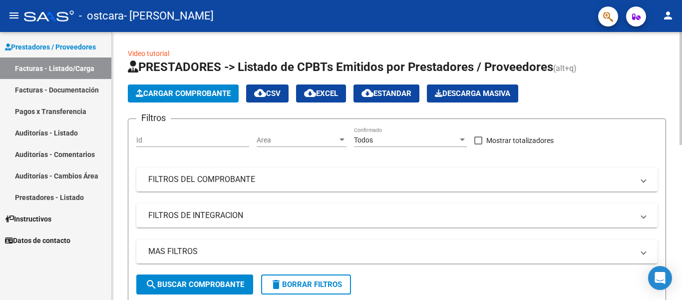
click at [181, 93] on span "Cargar Comprobante" at bounding box center [183, 93] width 95 height 9
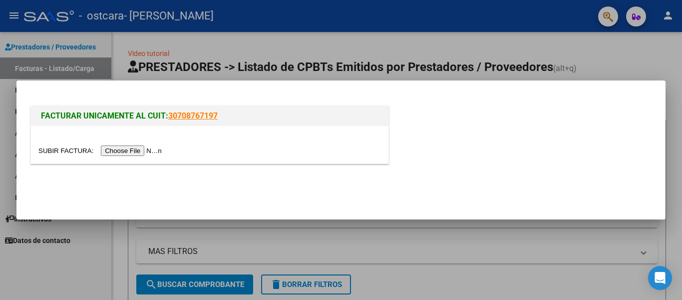
click at [148, 149] on input "file" at bounding box center [101, 150] width 126 height 10
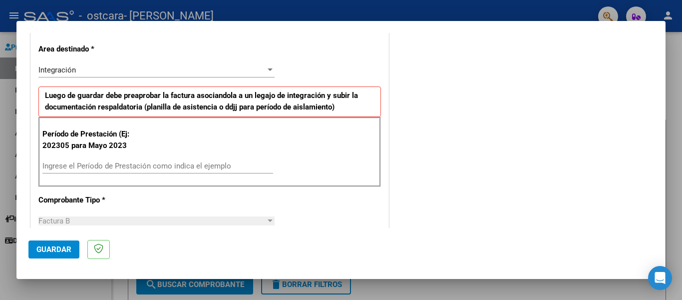
scroll to position [220, 0]
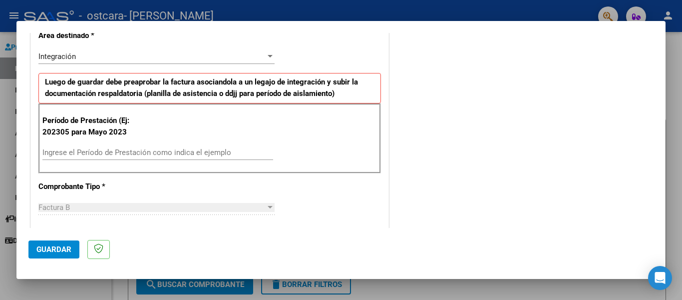
click at [244, 156] on input "Ingrese el Período de Prestación como indica el ejemplo" at bounding box center [157, 152] width 231 height 9
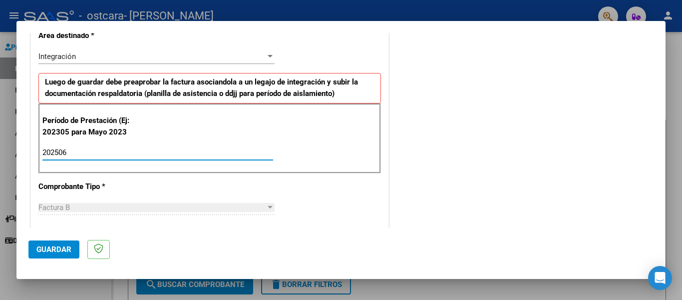
type input "202506"
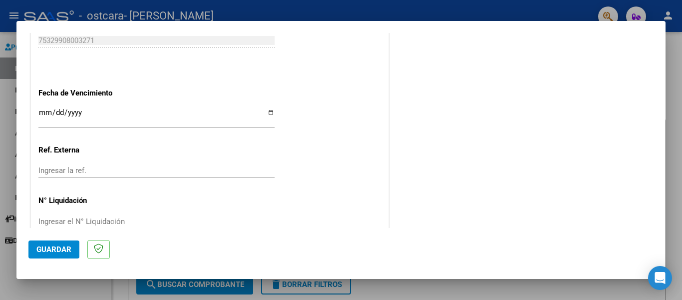
scroll to position [653, 0]
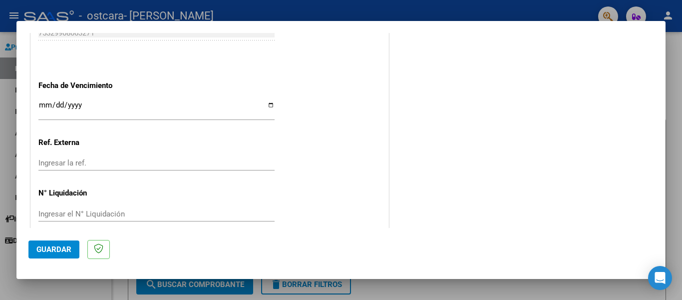
click at [66, 246] on span "Guardar" at bounding box center [53, 249] width 35 height 9
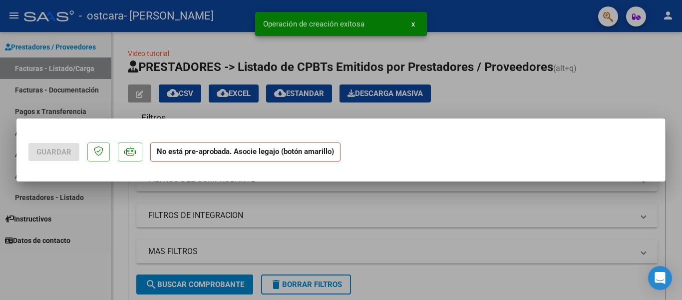
scroll to position [0, 0]
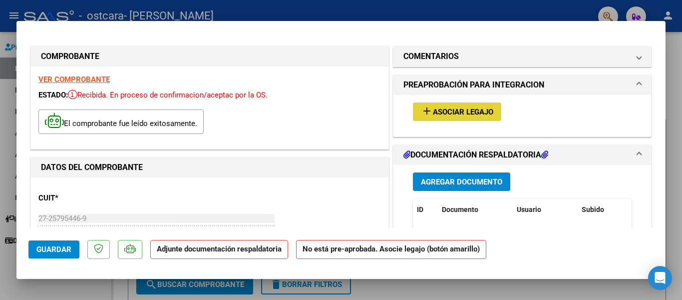
click at [475, 109] on span "Asociar Legajo" at bounding box center [463, 111] width 60 height 9
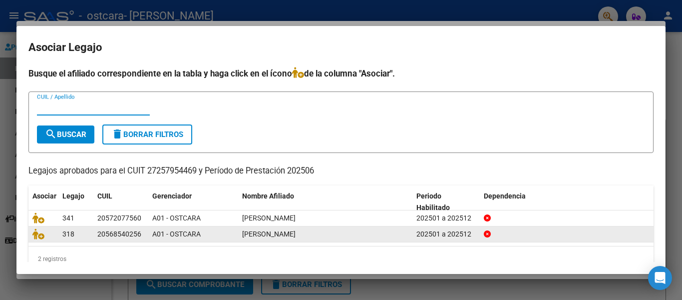
click at [485, 233] on icon at bounding box center [487, 233] width 7 height 7
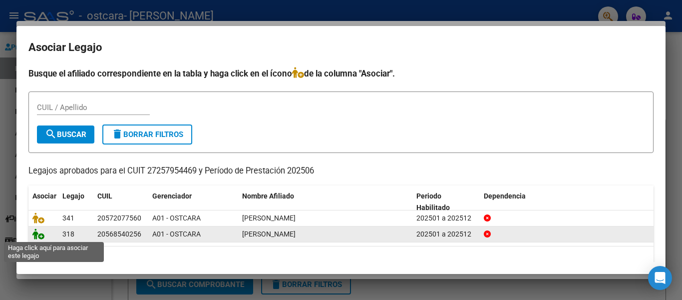
click at [34, 233] on icon at bounding box center [38, 233] width 12 height 11
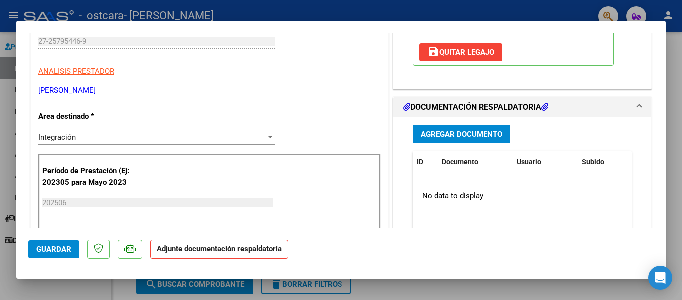
scroll to position [180, 0]
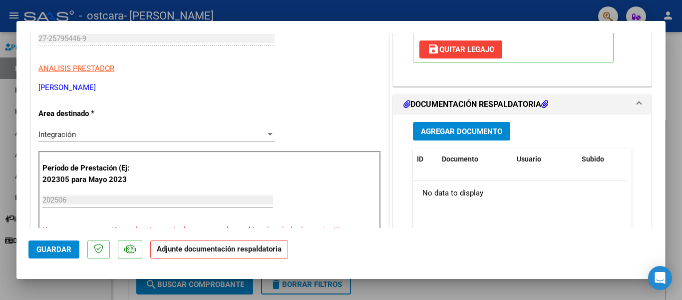
click at [465, 132] on span "Agregar Documento" at bounding box center [461, 131] width 81 height 9
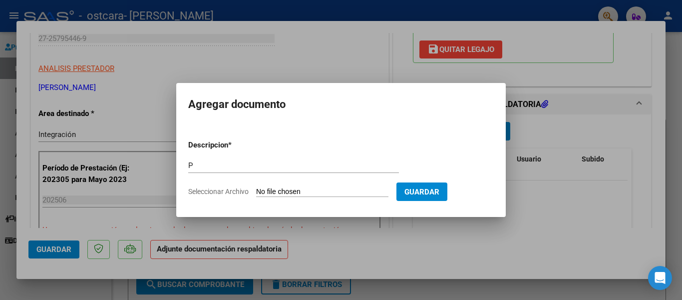
click at [336, 190] on input "Seleccionar Archivo" at bounding box center [322, 191] width 132 height 9
click at [206, 164] on input "P" at bounding box center [293, 165] width 211 height 9
type input "PLANILLA ASISTENCIA"
click at [306, 190] on input "Seleccionar Archivo" at bounding box center [322, 191] width 132 height 9
type input "C:\fakepath\GENA625.pdf"
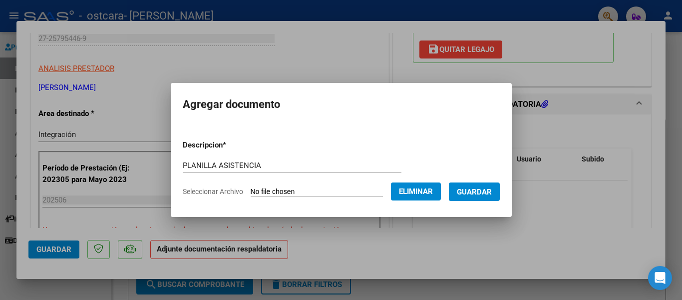
click at [471, 187] on span "Guardar" at bounding box center [474, 191] width 35 height 9
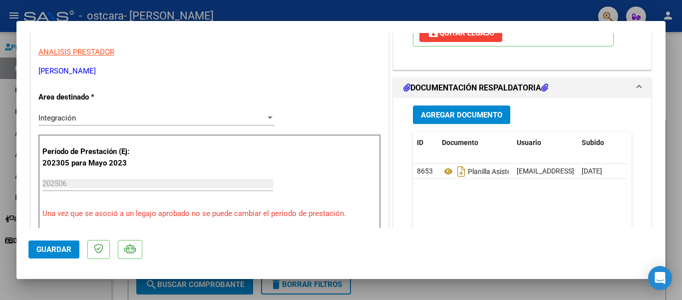
scroll to position [200, 0]
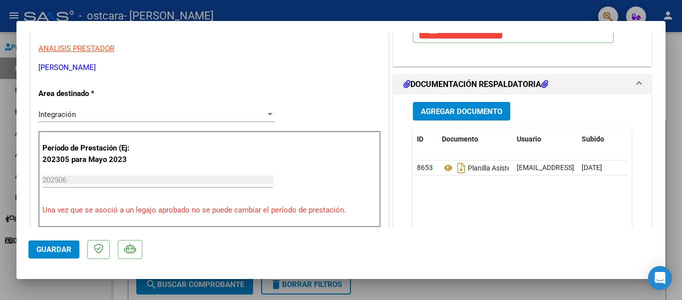
click at [443, 113] on span "Agregar Documento" at bounding box center [461, 111] width 81 height 9
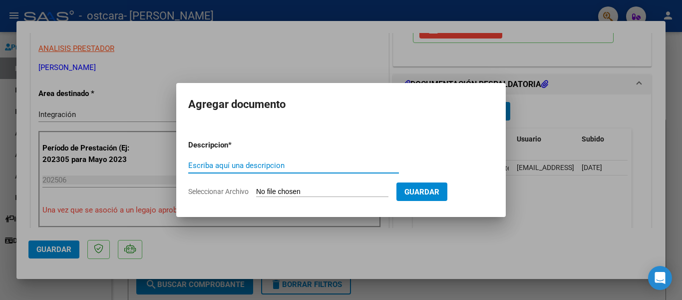
click at [292, 169] on input "Escriba aquí una descripcion" at bounding box center [293, 165] width 211 height 9
type input "inf. evolutivo"
click at [349, 191] on input "Seleccionar Archivo" at bounding box center [322, 191] width 132 height 9
type input "C:\fakepath\gena evo 25.docx"
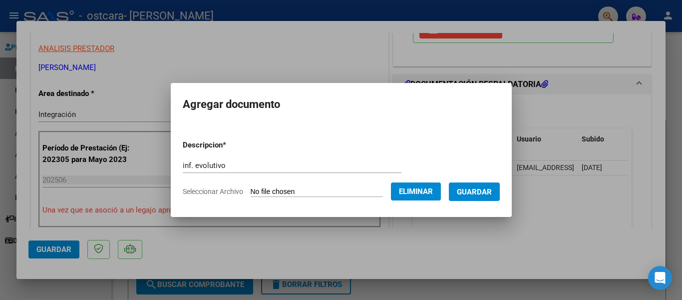
click at [476, 190] on span "Guardar" at bounding box center [474, 191] width 35 height 9
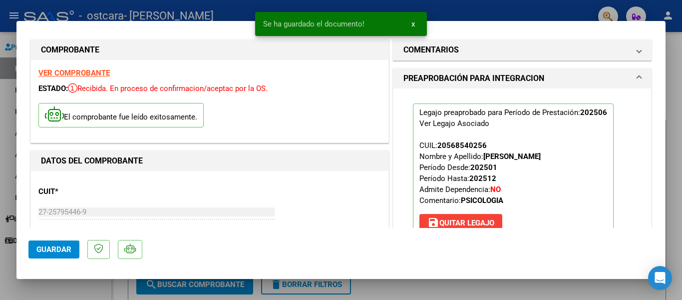
scroll to position [0, 0]
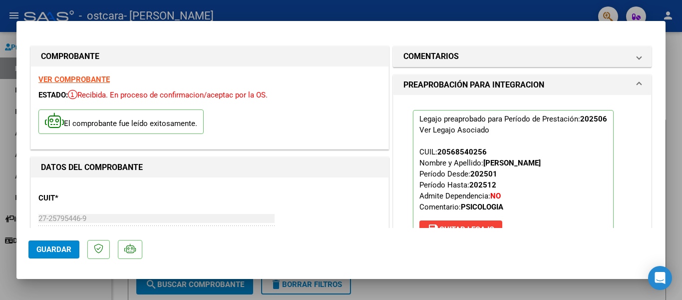
click at [672, 60] on div at bounding box center [341, 150] width 682 height 300
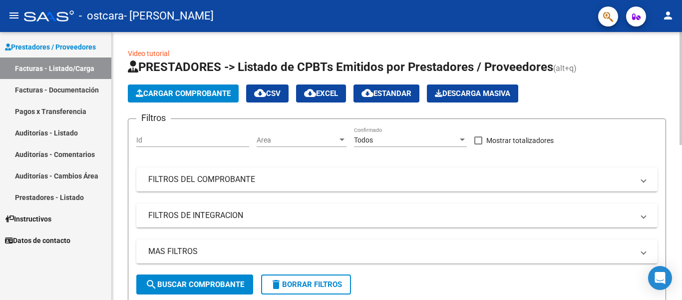
click at [213, 93] on span "Cargar Comprobante" at bounding box center [183, 93] width 95 height 9
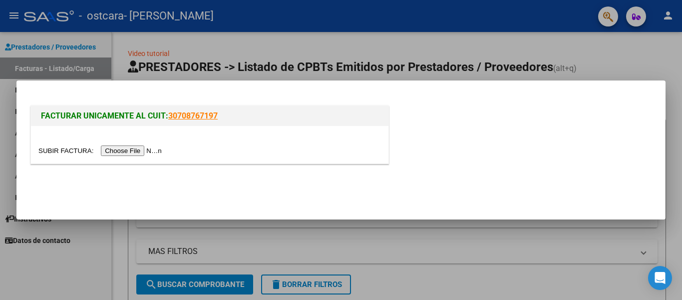
click at [125, 149] on input "file" at bounding box center [101, 150] width 126 height 10
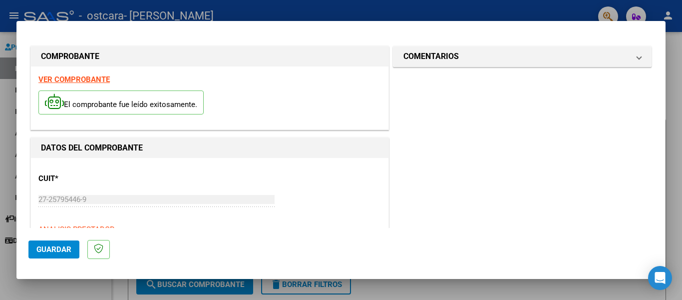
drag, startPoint x: 564, startPoint y: 109, endPoint x: 493, endPoint y: 67, distance: 82.4
click at [54, 250] on span "Guardar" at bounding box center [53, 249] width 35 height 9
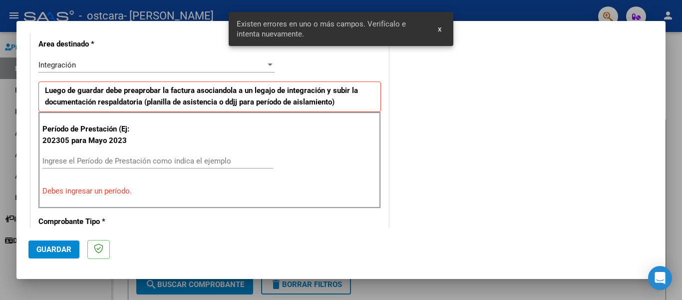
scroll to position [232, 0]
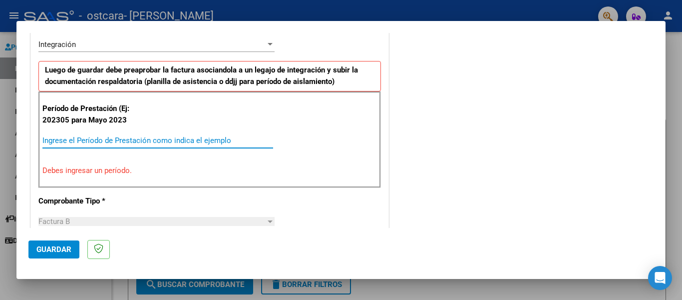
click at [94, 143] on input "Ingrese el Período de Prestación como indica el ejemplo" at bounding box center [157, 140] width 231 height 9
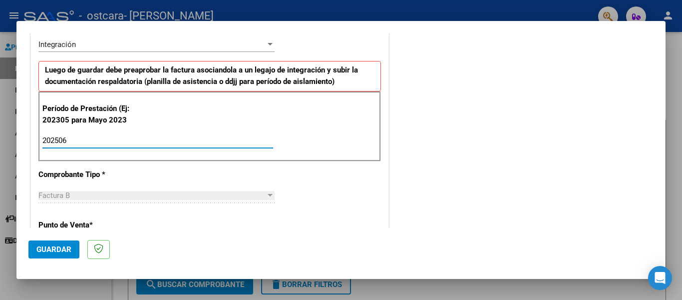
type input "202506"
click at [57, 250] on span "Guardar" at bounding box center [53, 249] width 35 height 9
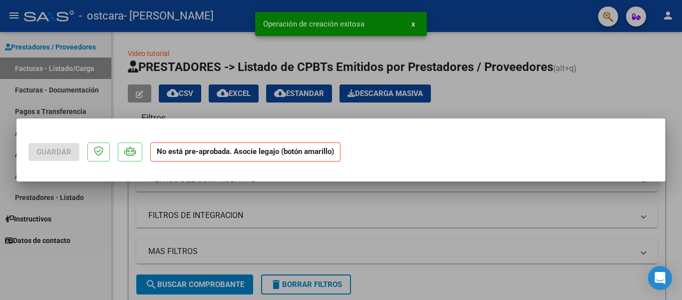
scroll to position [0, 0]
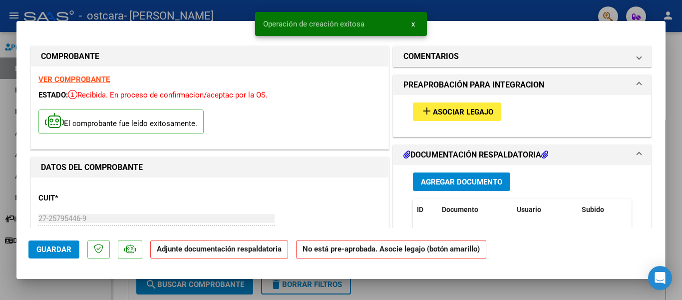
click at [441, 113] on span "Asociar Legajo" at bounding box center [463, 111] width 60 height 9
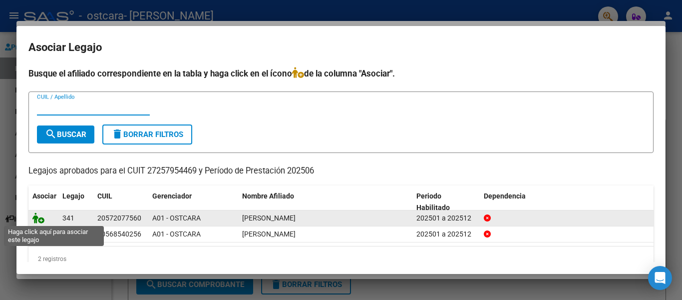
click at [38, 216] on icon at bounding box center [38, 217] width 12 height 11
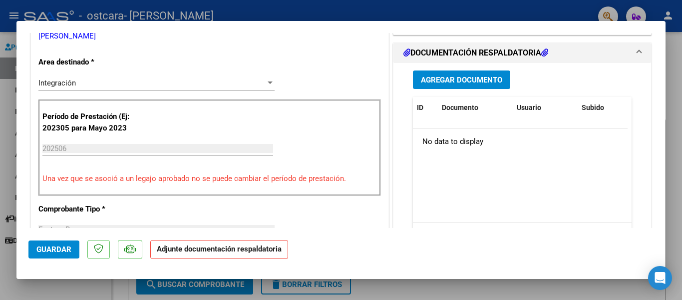
scroll to position [240, 0]
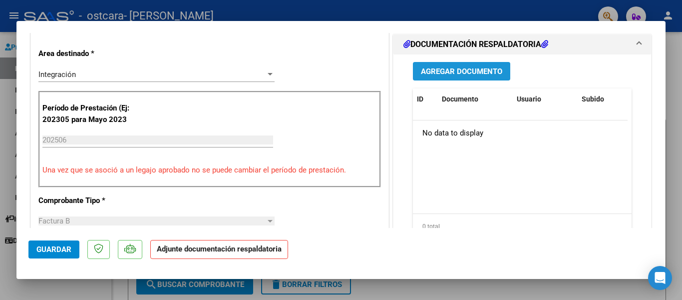
click at [457, 69] on span "Agregar Documento" at bounding box center [461, 71] width 81 height 9
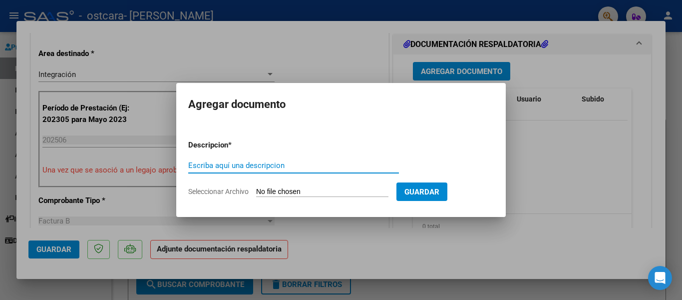
click at [357, 164] on input "Escriba aquí una descripcion" at bounding box center [293, 165] width 211 height 9
type input "planilla de asostencia"
click at [307, 189] on input "Seleccionar Archivo" at bounding box center [322, 191] width 132 height 9
type input "C:\fakepath\MATEO625.pdf"
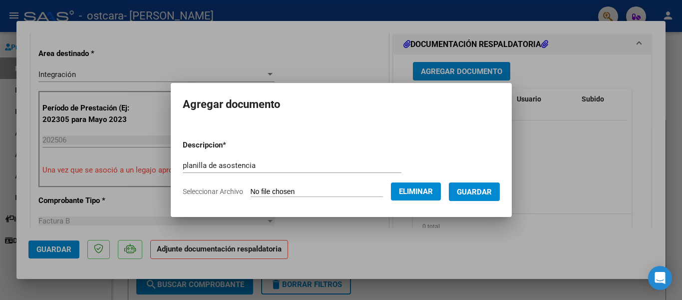
click at [481, 189] on span "Guardar" at bounding box center [474, 191] width 35 height 9
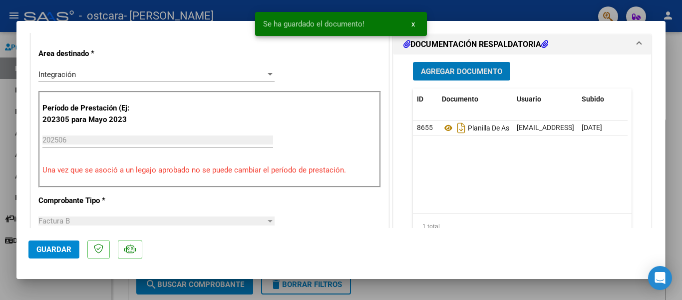
click at [450, 71] on span "Agregar Documento" at bounding box center [461, 71] width 81 height 9
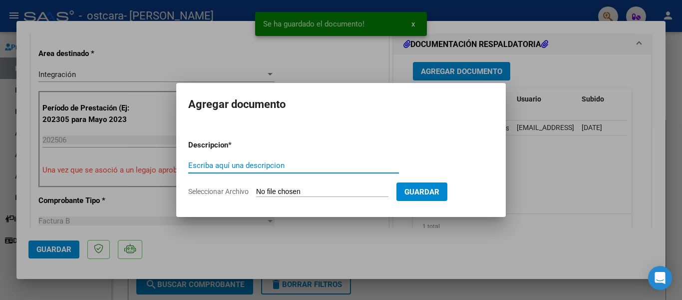
click at [299, 165] on input "Escriba aquí una descripcion" at bounding box center [293, 165] width 211 height 9
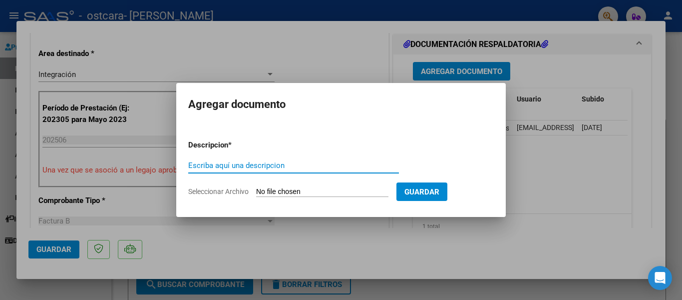
click at [274, 168] on input "Escriba aquí una descripcion" at bounding box center [293, 165] width 211 height 9
type input "inf. evol"
click at [340, 188] on input "Seleccionar Archivo" at bounding box center [322, 191] width 132 height 9
type input "C:\fakepath\Mateo G 625.docx"
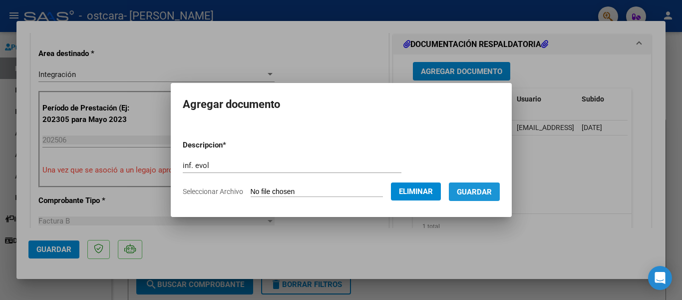
click at [482, 195] on span "Guardar" at bounding box center [474, 191] width 35 height 9
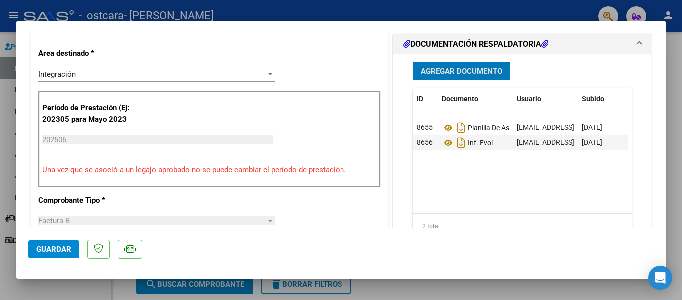
click at [56, 251] on span "Guardar" at bounding box center [53, 249] width 35 height 9
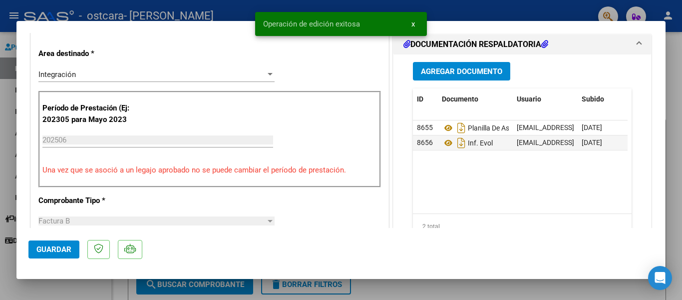
click at [673, 73] on div at bounding box center [341, 150] width 682 height 300
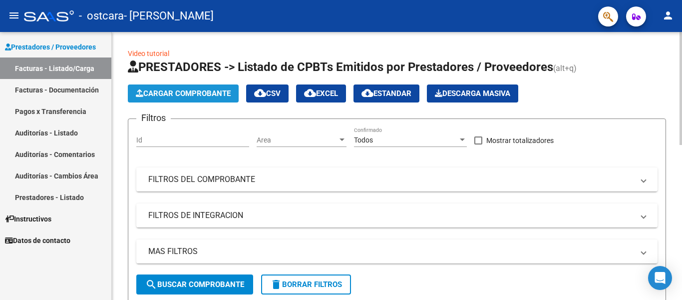
click at [215, 94] on span "Cargar Comprobante" at bounding box center [183, 93] width 95 height 9
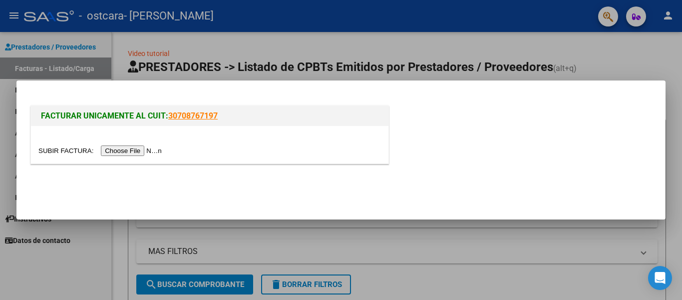
click at [148, 152] on input "file" at bounding box center [101, 150] width 126 height 10
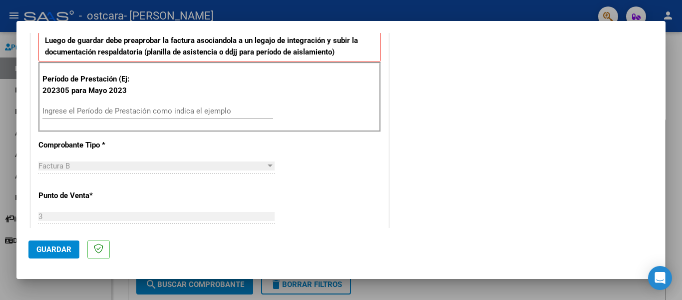
scroll to position [280, 0]
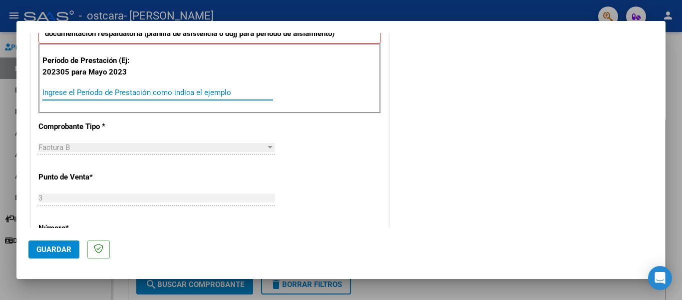
click at [170, 91] on input "Ingrese el Período de Prestación como indica el ejemplo" at bounding box center [157, 92] width 231 height 9
type input "202507"
click at [65, 244] on button "Guardar" at bounding box center [53, 249] width 51 height 18
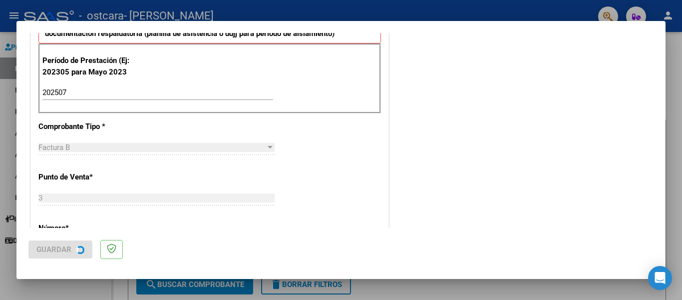
scroll to position [0, 0]
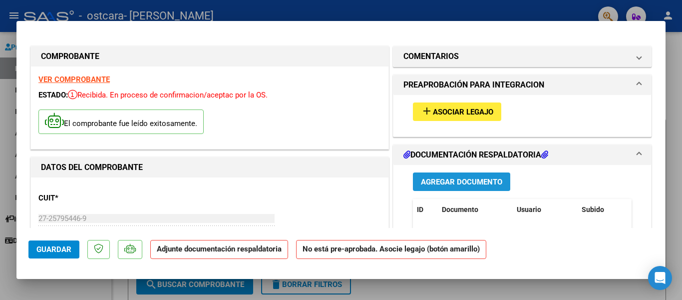
click at [447, 176] on button "Agregar Documento" at bounding box center [461, 181] width 97 height 18
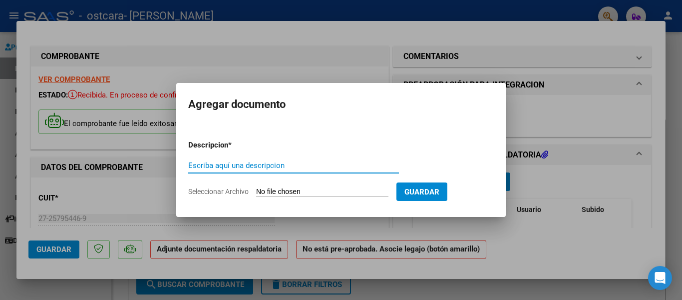
click at [323, 163] on input "Escriba aquí una descripcion" at bounding box center [293, 165] width 211 height 9
type input "planilla de asistencia"
click at [294, 192] on input "Seleccionar Archivo" at bounding box center [322, 191] width 132 height 9
type input "C:\fakepath\GENA725.pdf"
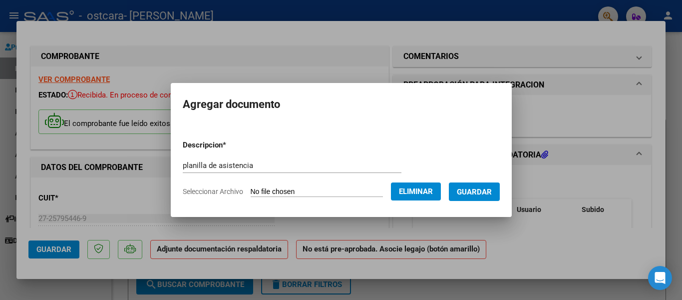
click at [476, 192] on span "Guardar" at bounding box center [474, 191] width 35 height 9
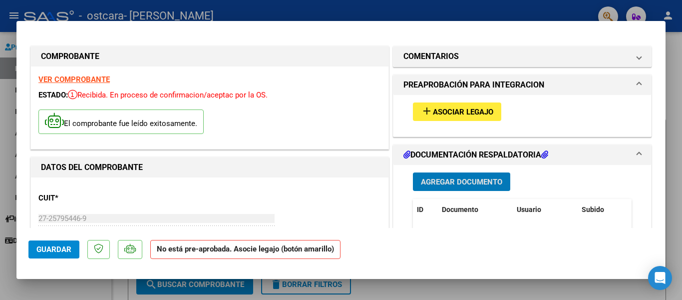
click at [477, 114] on span "Asociar Legajo" at bounding box center [463, 111] width 60 height 9
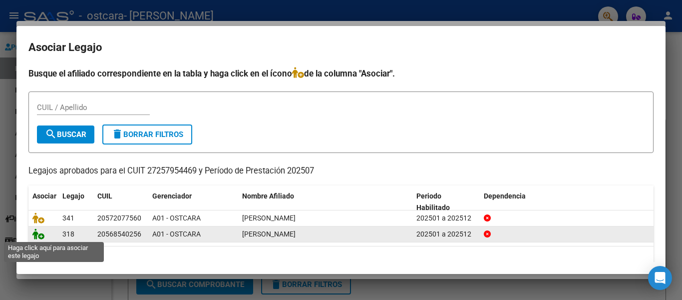
click at [38, 234] on icon at bounding box center [38, 233] width 12 height 11
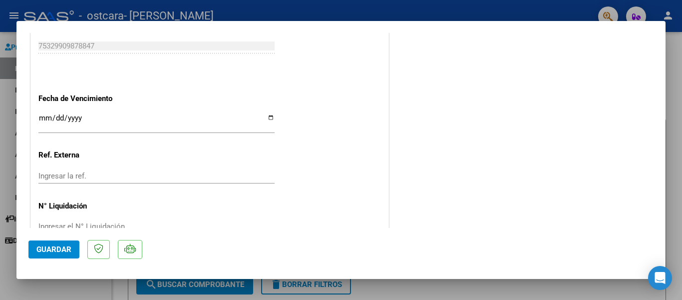
scroll to position [687, 0]
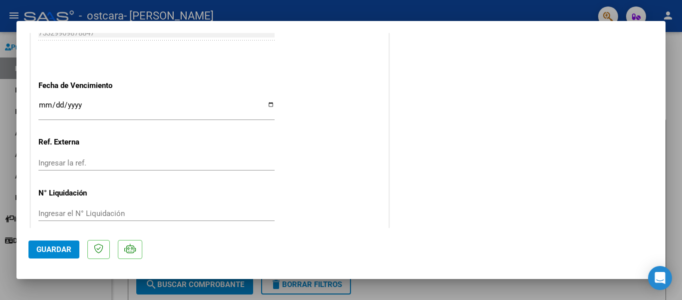
click at [676, 89] on div at bounding box center [341, 150] width 682 height 300
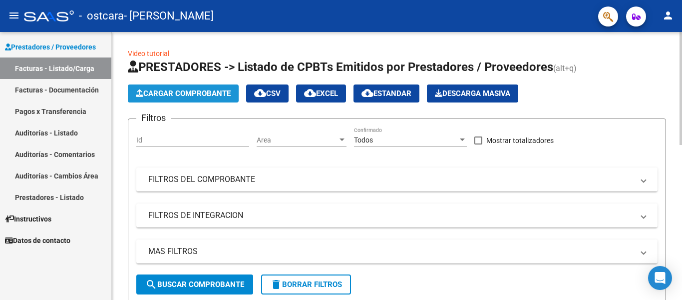
click at [170, 86] on button "Cargar Comprobante" at bounding box center [183, 93] width 111 height 18
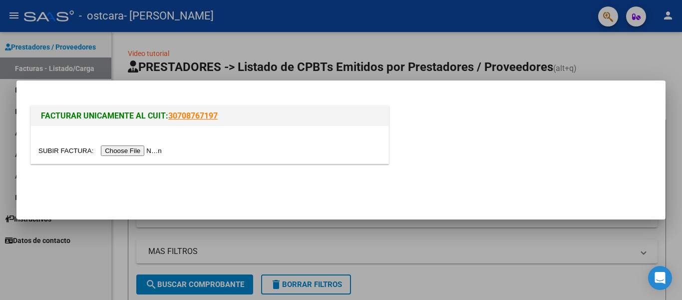
click at [151, 152] on input "file" at bounding box center [101, 150] width 126 height 10
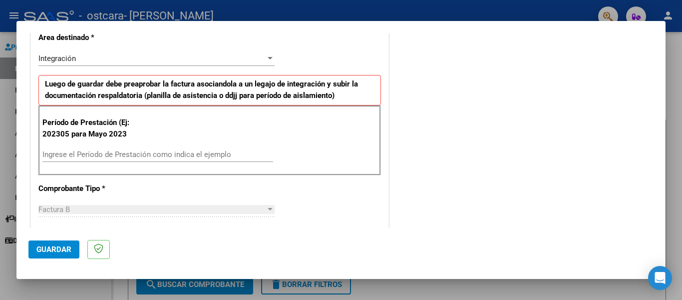
scroll to position [240, 0]
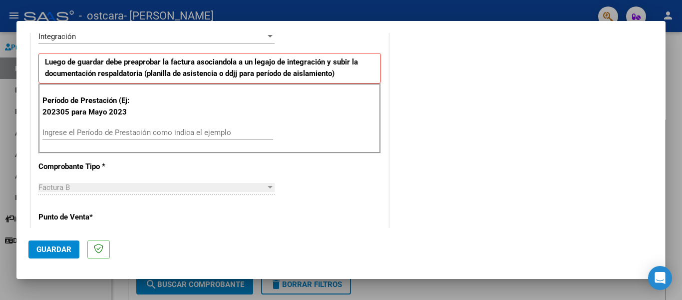
click at [192, 132] on input "Ingrese el Período de Prestación como indica el ejemplo" at bounding box center [157, 132] width 231 height 9
type input "202507"
click at [49, 248] on span "Guardar" at bounding box center [53, 249] width 35 height 9
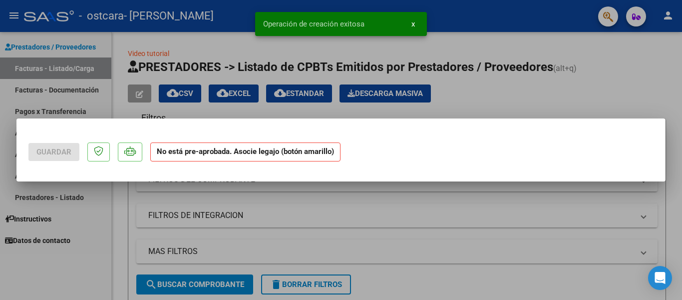
scroll to position [0, 0]
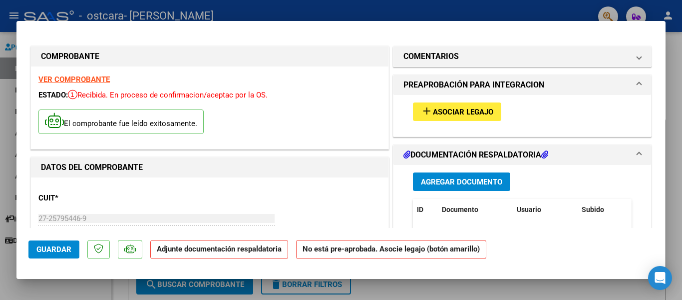
click at [453, 113] on span "Asociar Legajo" at bounding box center [463, 111] width 60 height 9
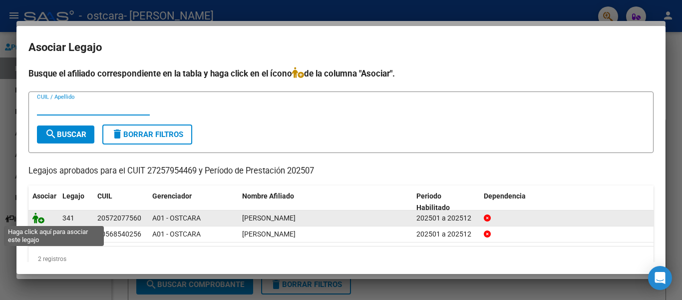
click at [38, 219] on icon at bounding box center [38, 217] width 12 height 11
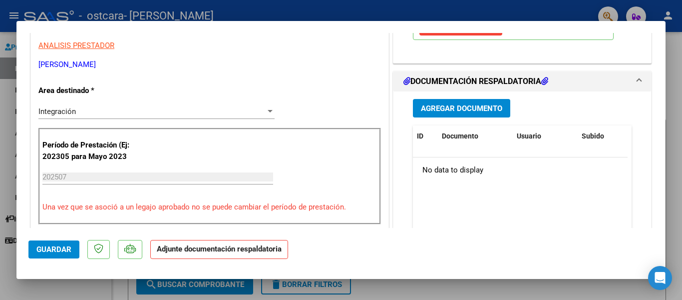
scroll to position [220, 0]
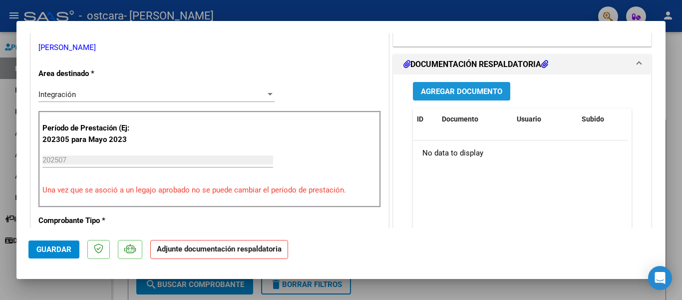
click at [423, 91] on span "Agregar Documento" at bounding box center [461, 91] width 81 height 9
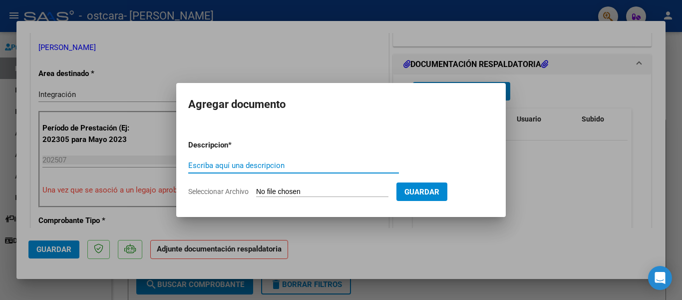
click at [319, 161] on input "Escriba aquí una descripcion" at bounding box center [293, 165] width 211 height 9
click at [313, 170] on input "Escriba aquí una descripcion" at bounding box center [293, 165] width 211 height 9
click at [257, 168] on input "Escriba aquí una descripcion" at bounding box center [293, 165] width 211 height 9
click at [194, 163] on input "Escriba aquí una descripcion" at bounding box center [293, 165] width 211 height 9
type input "planilla"
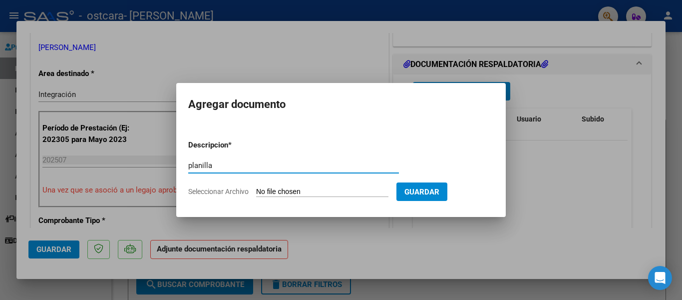
click at [338, 191] on input "Seleccionar Archivo" at bounding box center [322, 191] width 132 height 9
click at [311, 191] on input "Seleccionar Archivo" at bounding box center [322, 191] width 132 height 9
type input "C:\fakepath\mateo725.pdf"
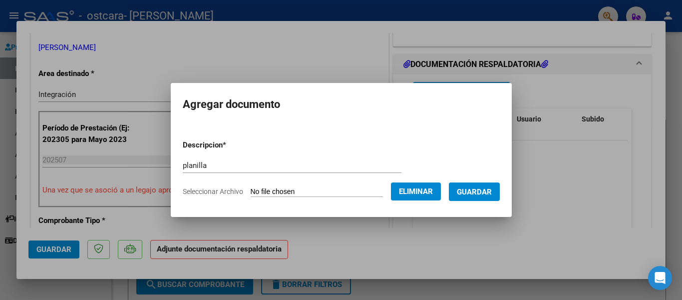
click at [459, 192] on span "Guardar" at bounding box center [474, 191] width 35 height 9
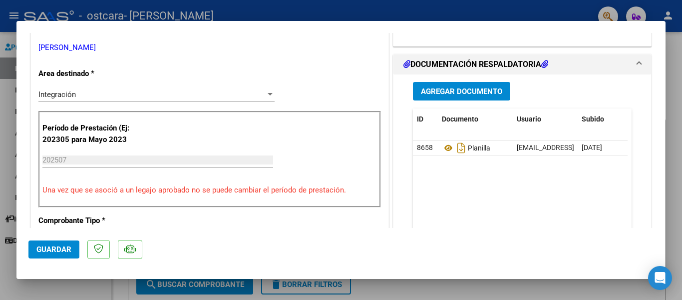
click at [672, 68] on div at bounding box center [341, 150] width 682 height 300
